Goal: Task Accomplishment & Management: Complete application form

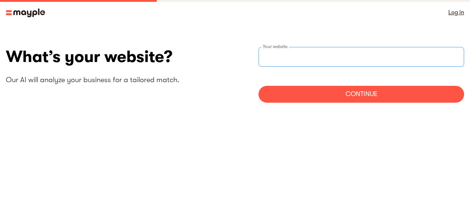
click at [342, 57] on input "websiteStep" at bounding box center [362, 57] width 206 height 20
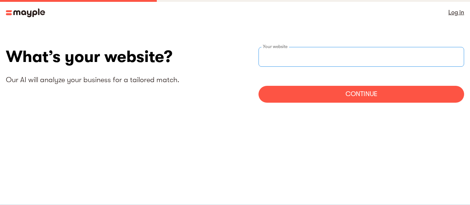
paste input "Use tools like Tableau Public, Power BI, or Google Data Studio."
type input "h"
click at [270, 141] on body "By continuing to use this site you agree to our Cookie Policy Got it Log in Wha…" at bounding box center [235, 102] width 470 height 205
click at [226, 86] on div "What’s your website? Our AI will analyze your business for a tailored match." at bounding box center [120, 70] width 229 height 47
click at [245, 21] on div "Log in" at bounding box center [235, 12] width 470 height 25
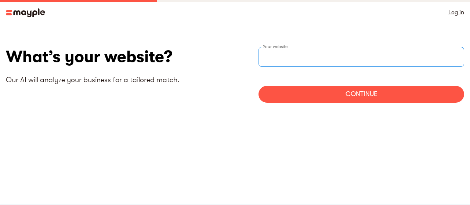
click at [319, 54] on input "websiteStep" at bounding box center [362, 57] width 206 height 20
paste input "[EMAIL_ADDRESS][DOMAIN_NAME]"
type input "[URL][EMAIL_ADDRESS][DOMAIN_NAME]"
click at [337, 86] on div "Continue" at bounding box center [362, 94] width 206 height 17
